Goal: Check status: Check status

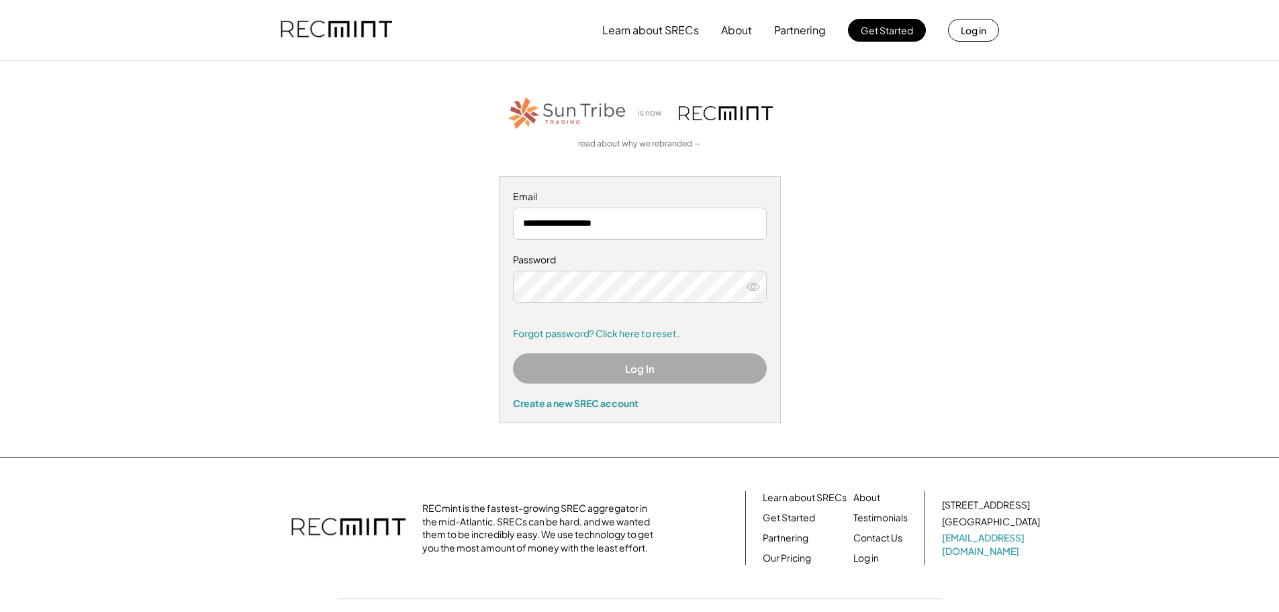
click at [913, 279] on div "**********" at bounding box center [639, 259] width 827 height 328
click at [675, 222] on input "**********" at bounding box center [640, 223] width 254 height 32
click at [643, 371] on button "Log In" at bounding box center [640, 368] width 254 height 30
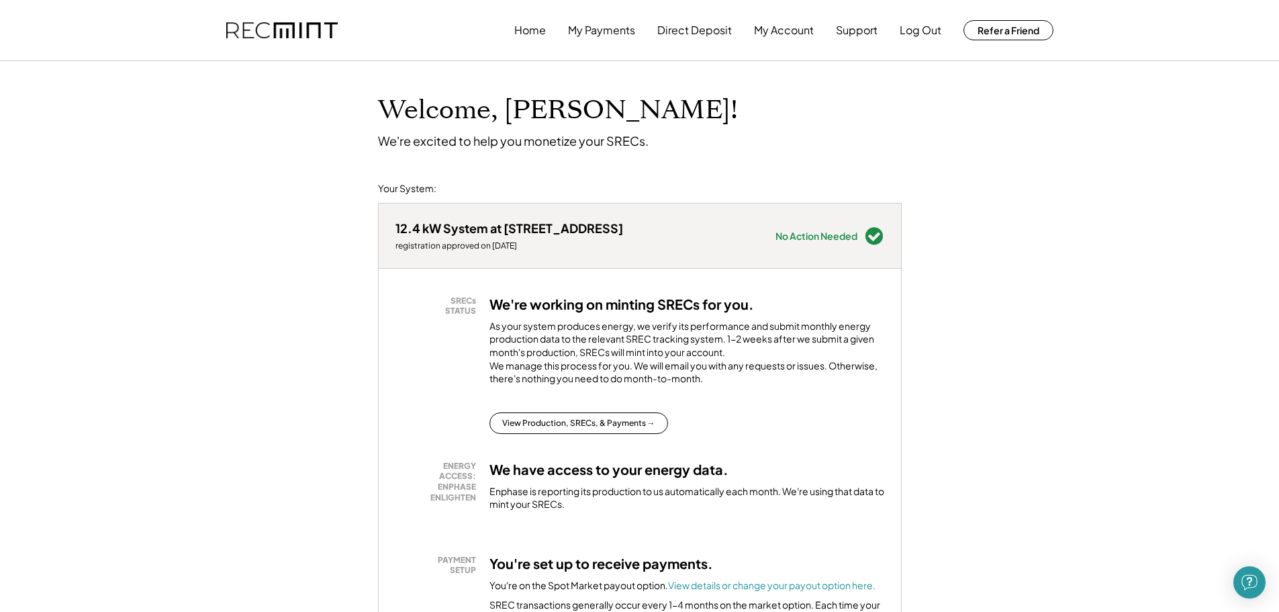
click at [530, 30] on button "Home" at bounding box center [530, 30] width 32 height 27
click at [602, 33] on button "My Payments" at bounding box center [601, 30] width 67 height 27
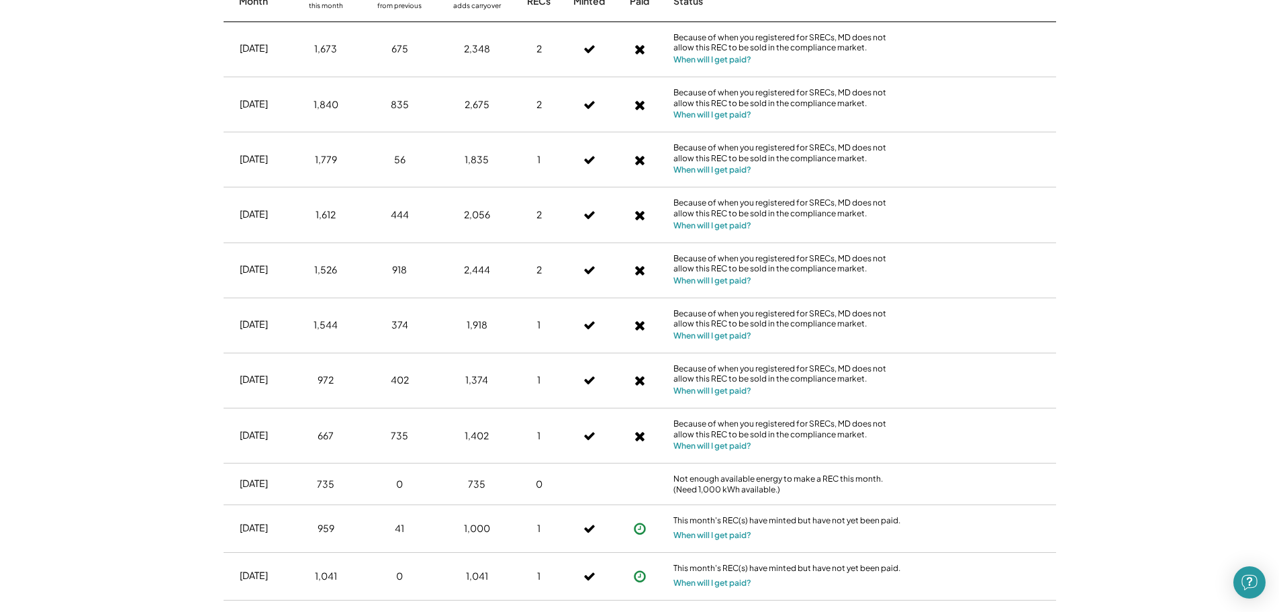
scroll to position [430, 0]
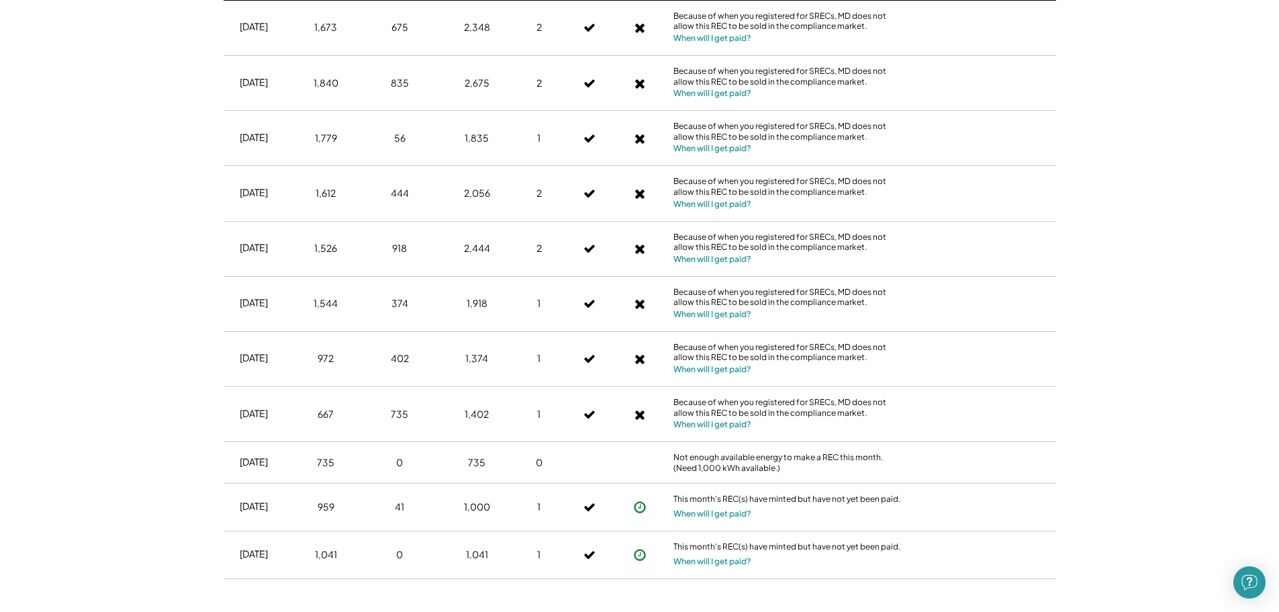
click at [640, 554] on icon at bounding box center [639, 554] width 13 height 13
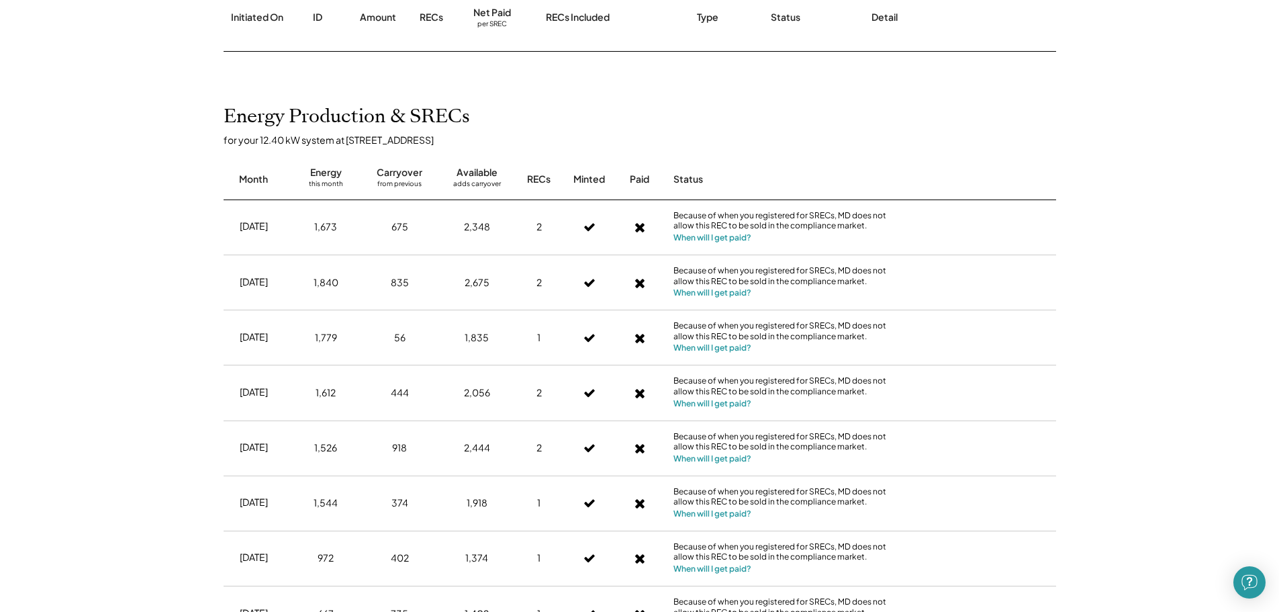
scroll to position [228, 0]
click at [724, 239] on button "When will I get paid?" at bounding box center [712, 239] width 78 height 13
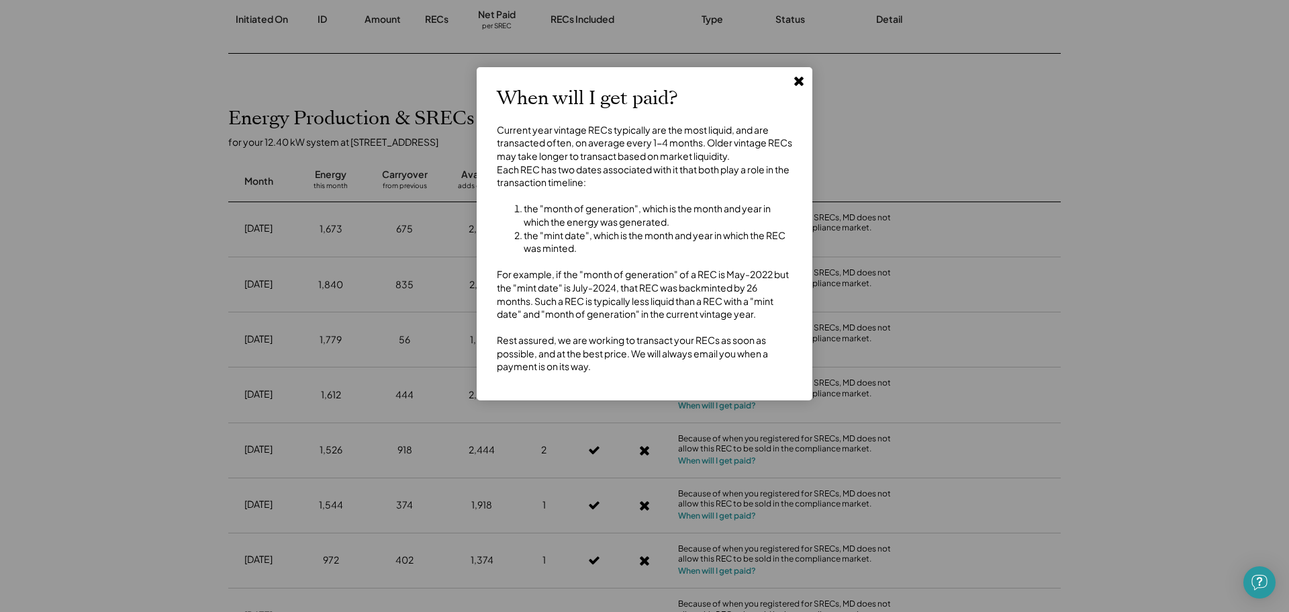
click at [105, 322] on div at bounding box center [644, 306] width 1289 height 612
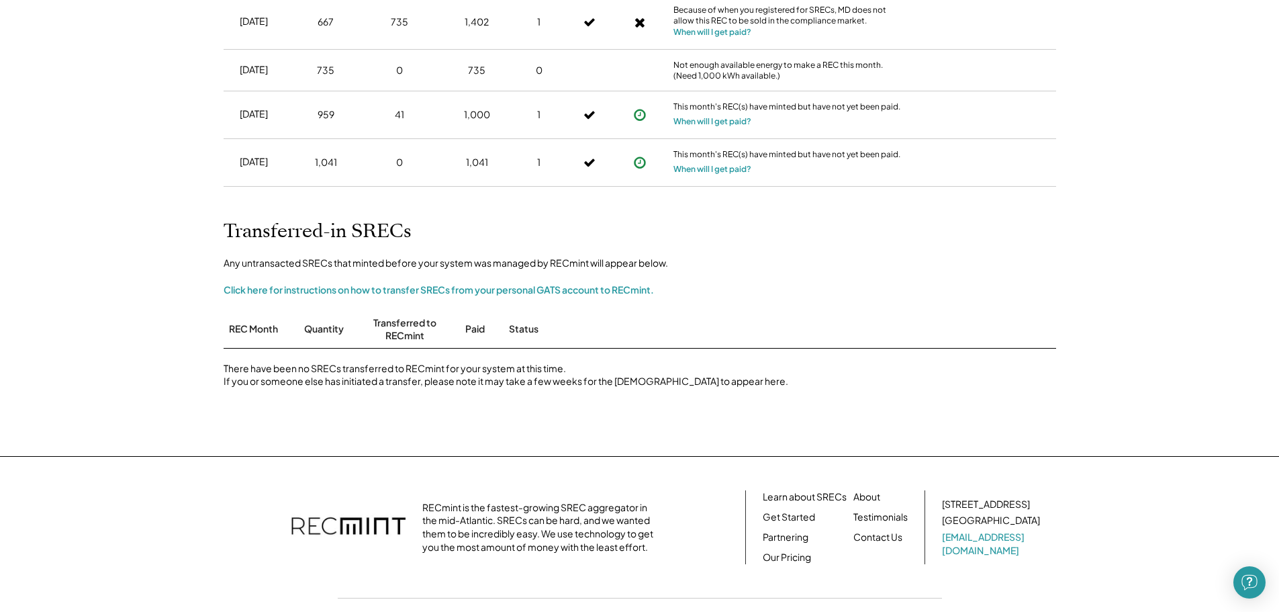
scroll to position [899, 0]
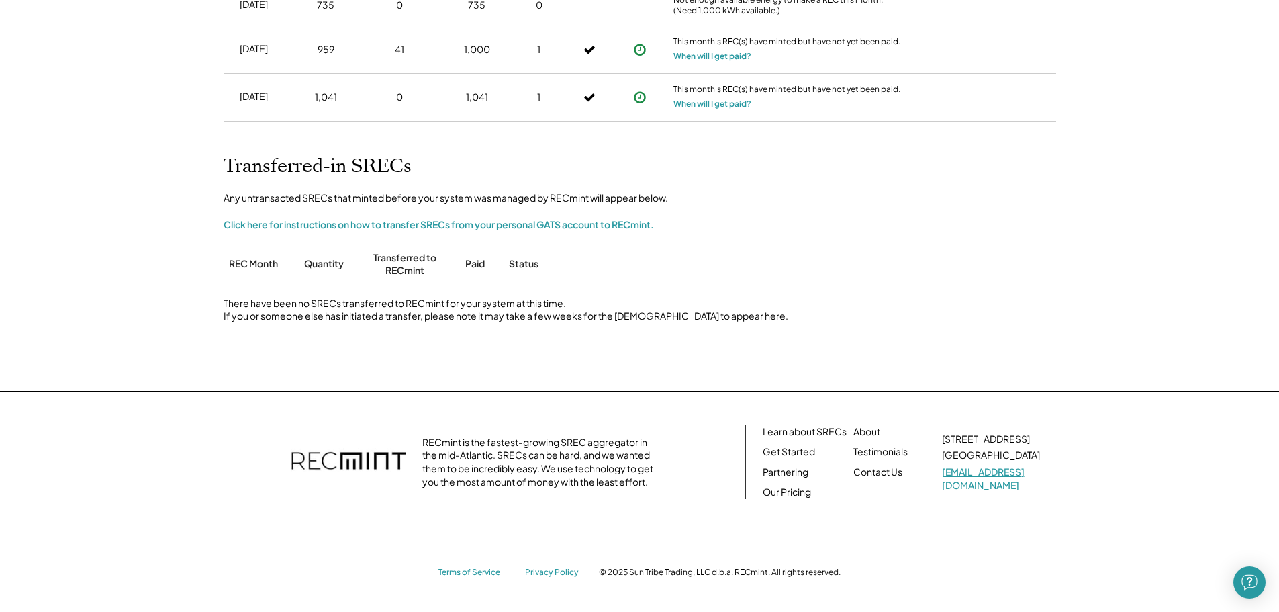
click at [985, 481] on link "[EMAIL_ADDRESS][DOMAIN_NAME]" at bounding box center [992, 478] width 101 height 26
click at [865, 474] on link "Contact Us" at bounding box center [877, 471] width 49 height 13
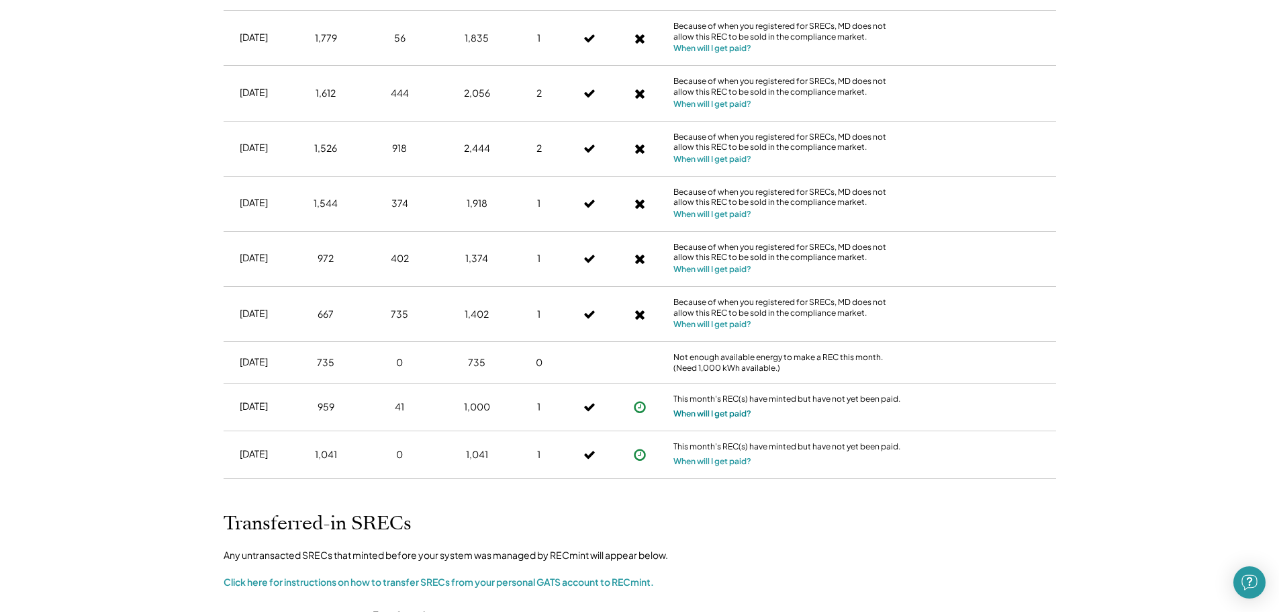
scroll to position [497, 0]
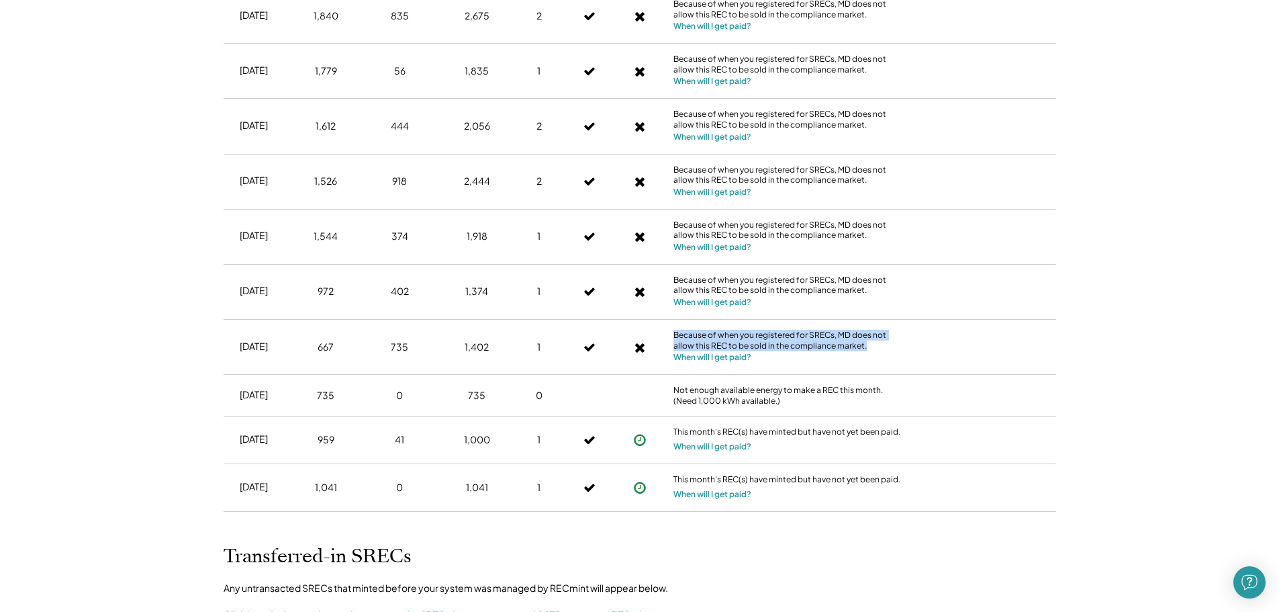
drag, startPoint x: 673, startPoint y: 335, endPoint x: 873, endPoint y: 343, distance: 200.2
click at [873, 343] on div "Because of when you registered for SRECs, MD does not allow this REC to be sold…" at bounding box center [787, 340] width 228 height 21
copy div "Because of when you registered for SRECs, MD does not allow this REC to be sold…"
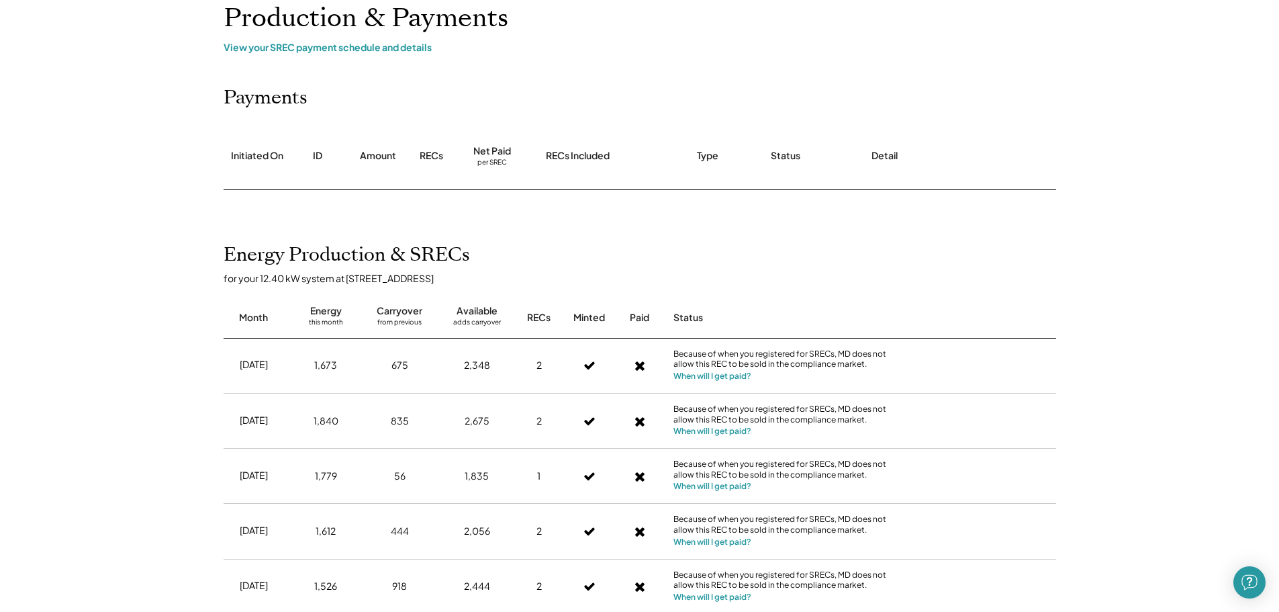
scroll to position [83, 0]
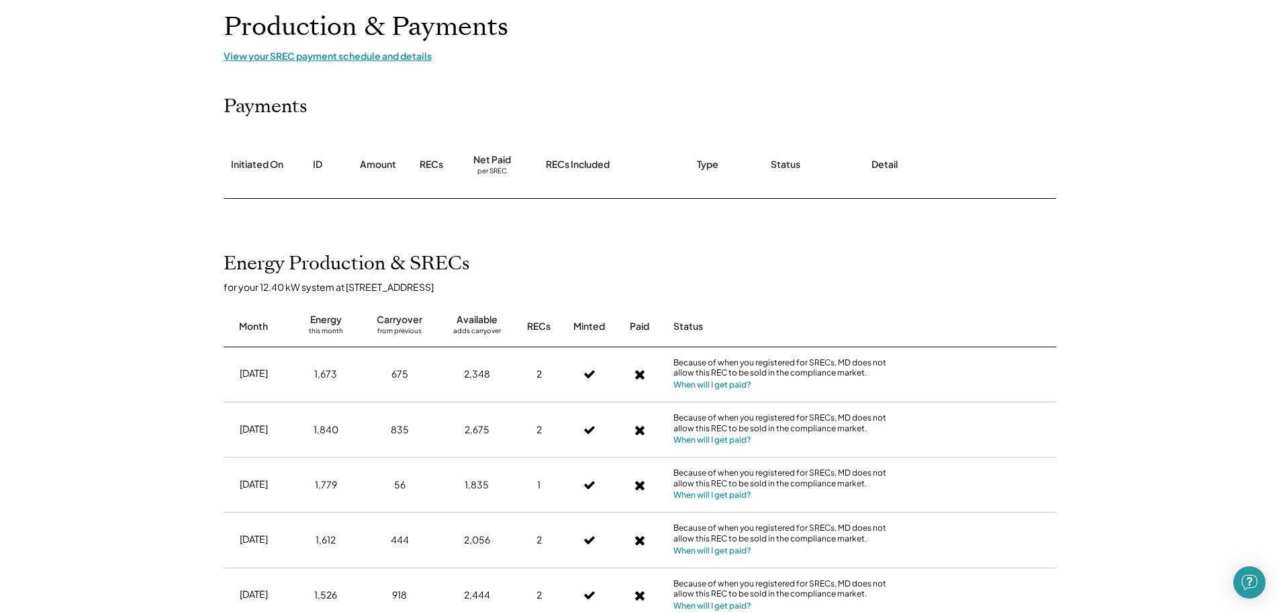
click at [337, 57] on div "View your SREC payment schedule and details" at bounding box center [640, 56] width 832 height 12
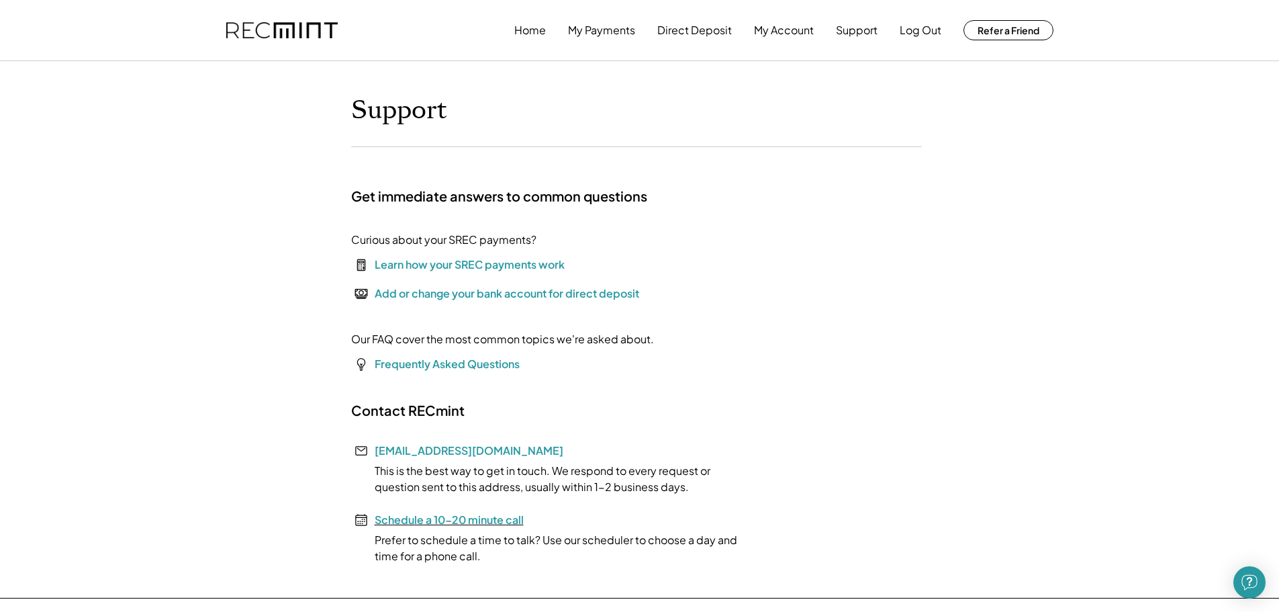
click at [467, 518] on font "Schedule a 10-20 minute call" at bounding box center [449, 519] width 149 height 14
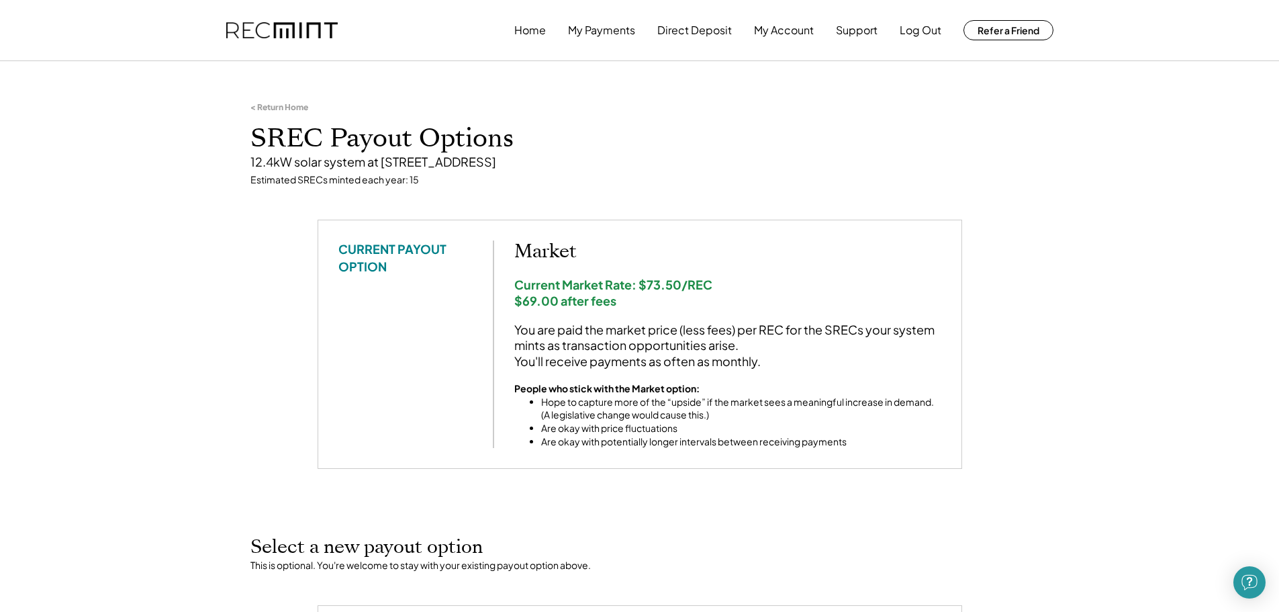
click at [568, 284] on div "Current Market Rate: $73.50/REC $69.00 after fees" at bounding box center [727, 293] width 427 height 32
click at [568, 285] on div "Current Market Rate: $73.50/REC $69.00 after fees" at bounding box center [727, 293] width 427 height 32
click at [574, 297] on div "Current Market Rate: $73.50/REC $69.00 after fees" at bounding box center [727, 293] width 427 height 32
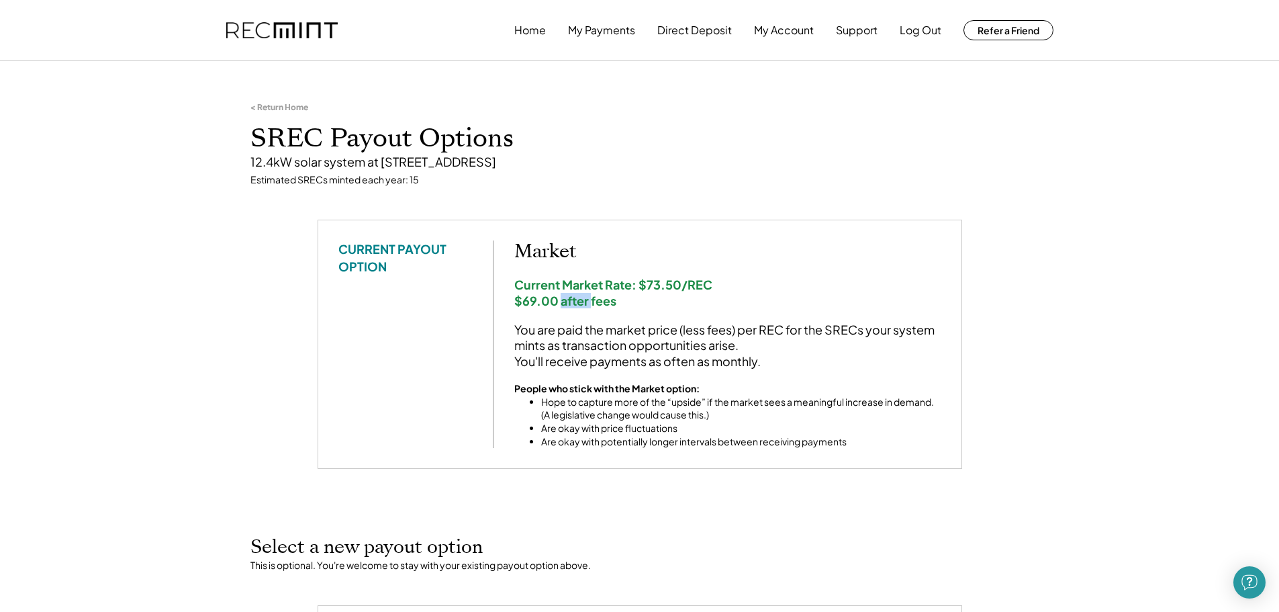
click at [574, 297] on div "Current Market Rate: $73.50/REC $69.00 after fees" at bounding box center [727, 293] width 427 height 32
